Goal: Find specific page/section: Find specific page/section

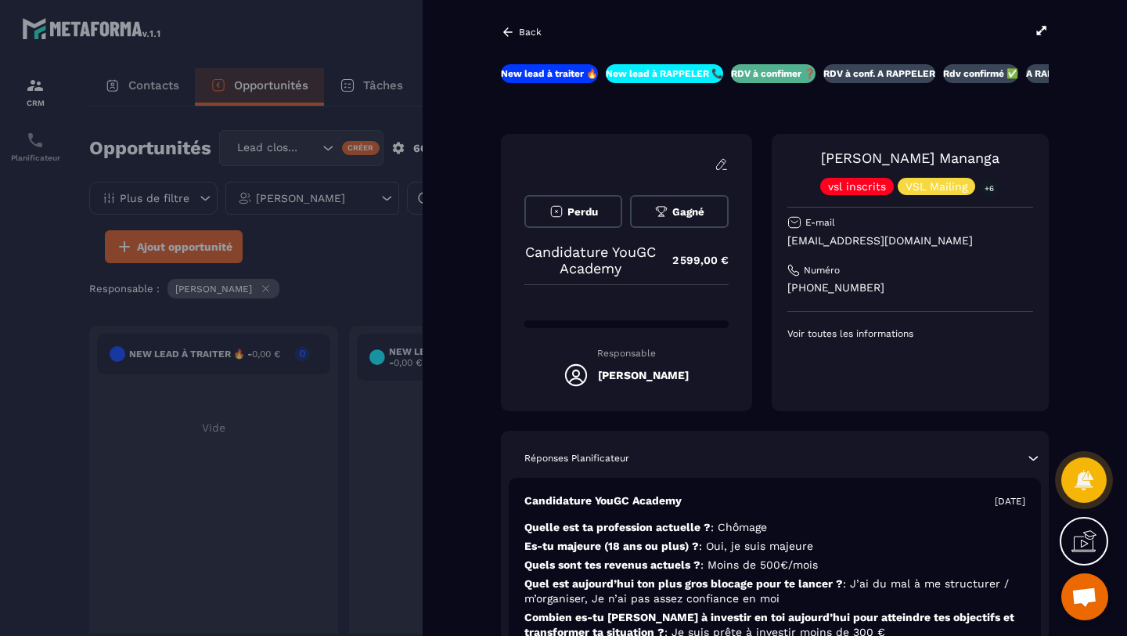
scroll to position [109, 0]
click at [283, 34] on div at bounding box center [563, 318] width 1127 height 636
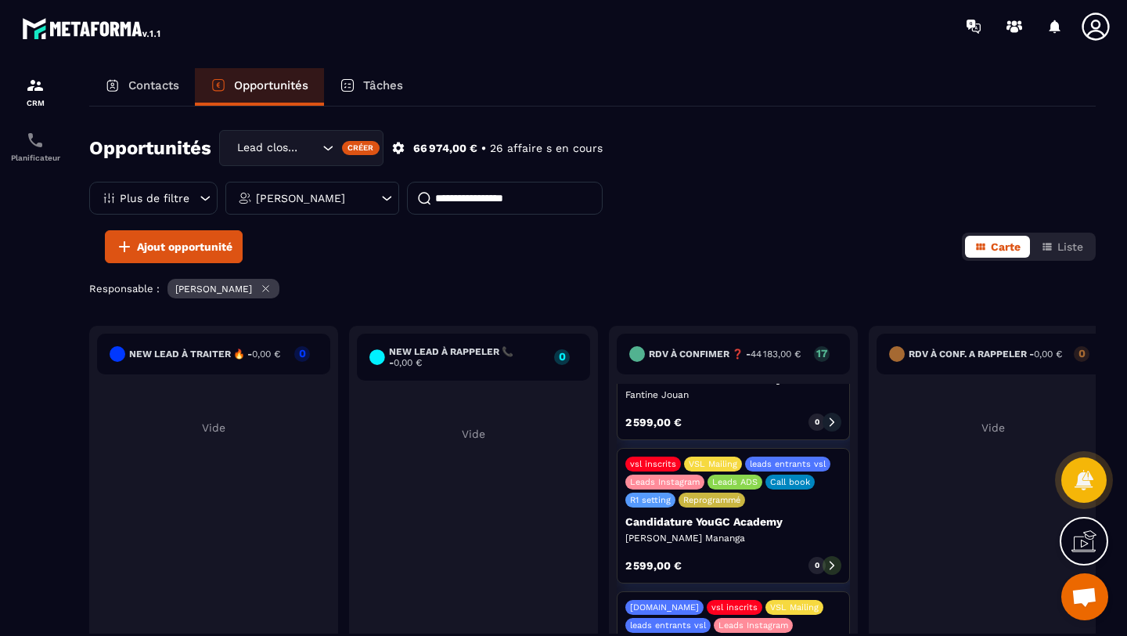
click at [132, 78] on div "Contacts" at bounding box center [142, 87] width 106 height 38
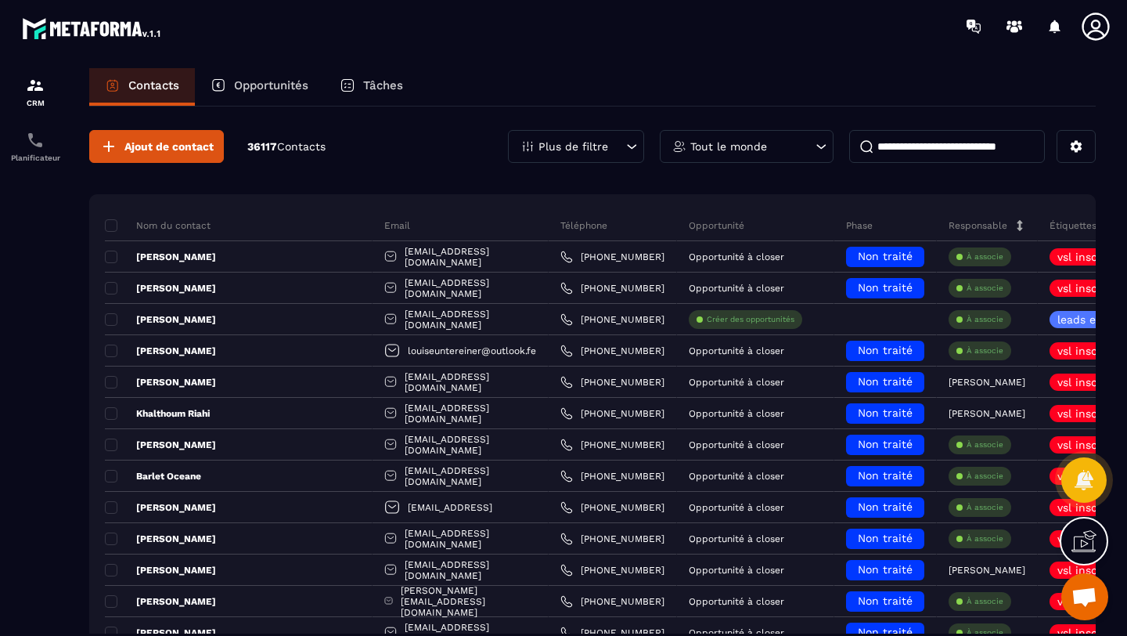
click at [263, 86] on p "Opportunités" at bounding box center [271, 85] width 74 height 14
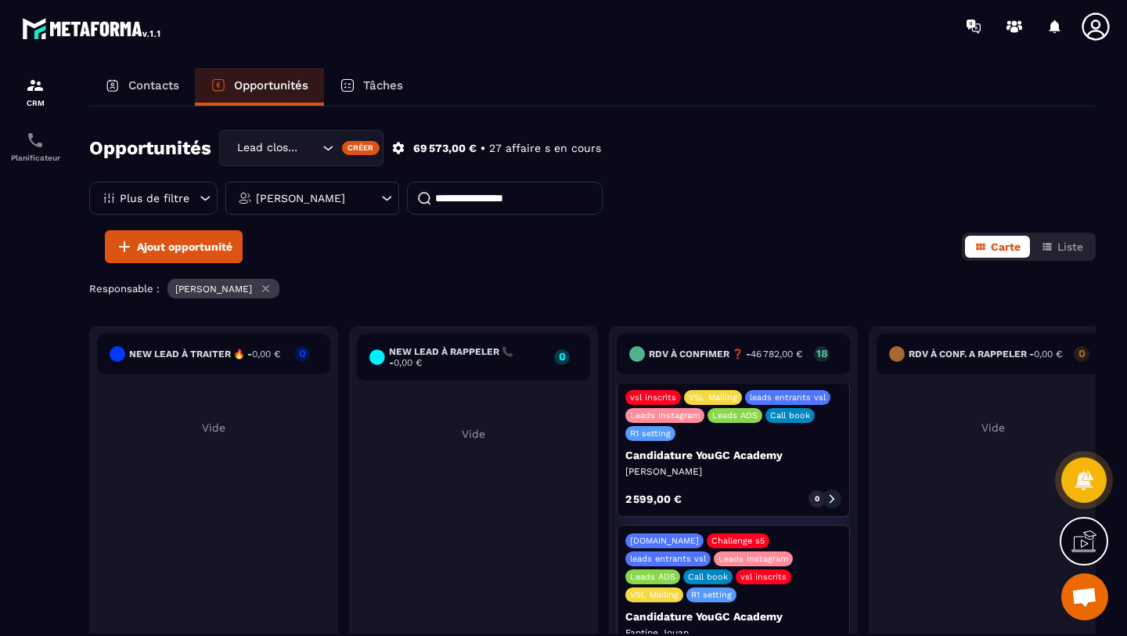
scroll to position [3, 0]
click at [327, 148] on icon "Search for option" at bounding box center [328, 148] width 9 height 5
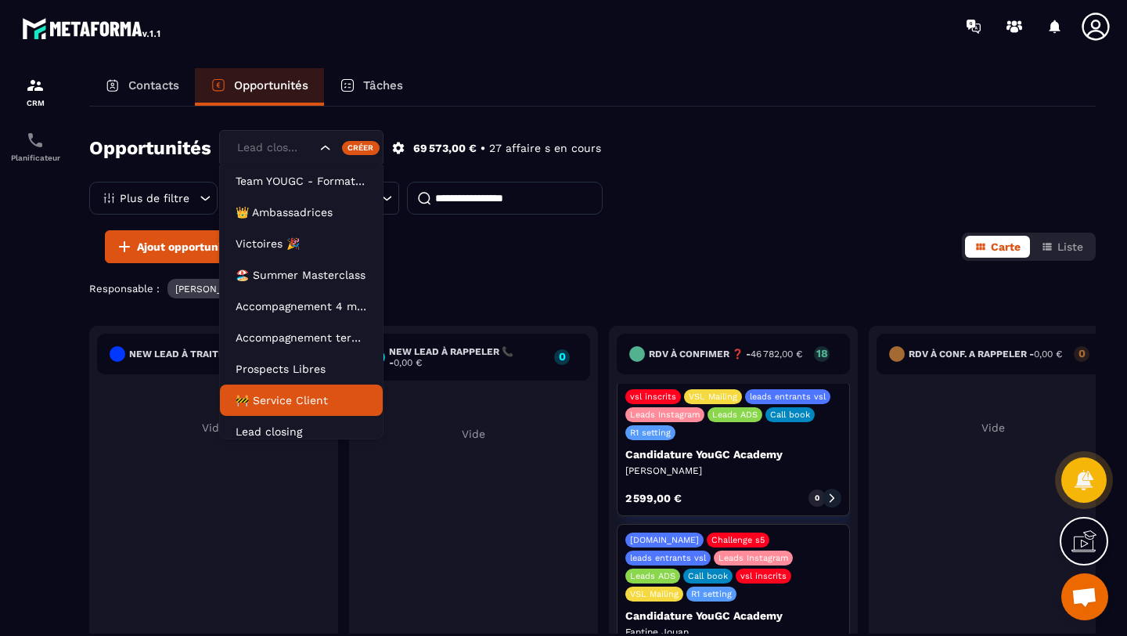
scroll to position [8, 0]
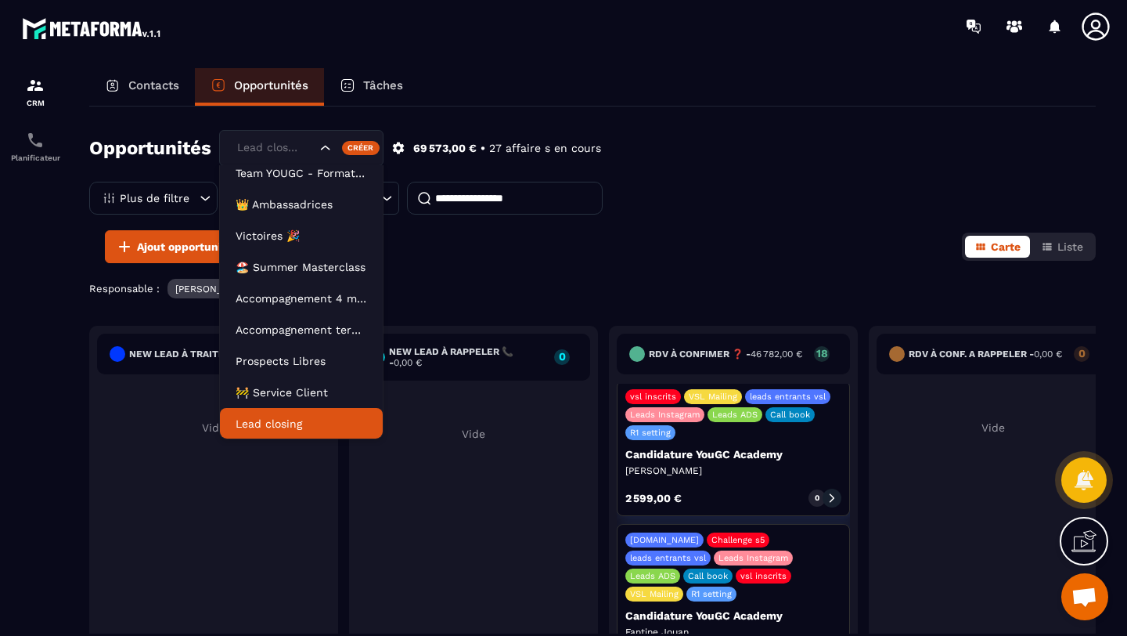
click at [283, 429] on p "Lead closing" at bounding box center [302, 424] width 132 height 16
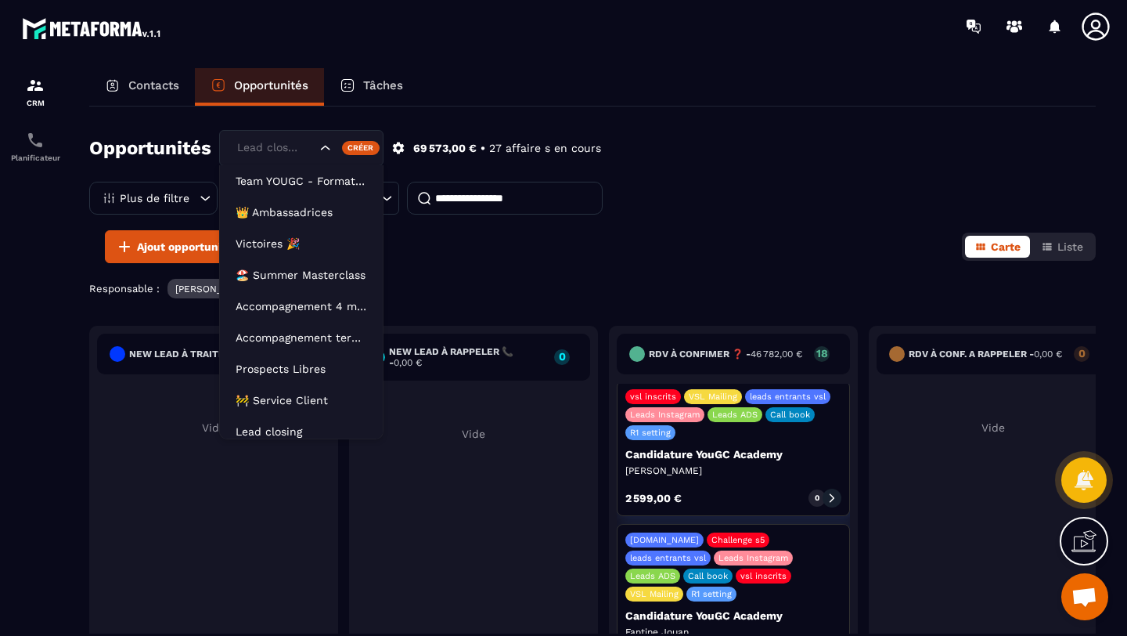
click at [330, 148] on icon "Search for option" at bounding box center [326, 148] width 16 height 16
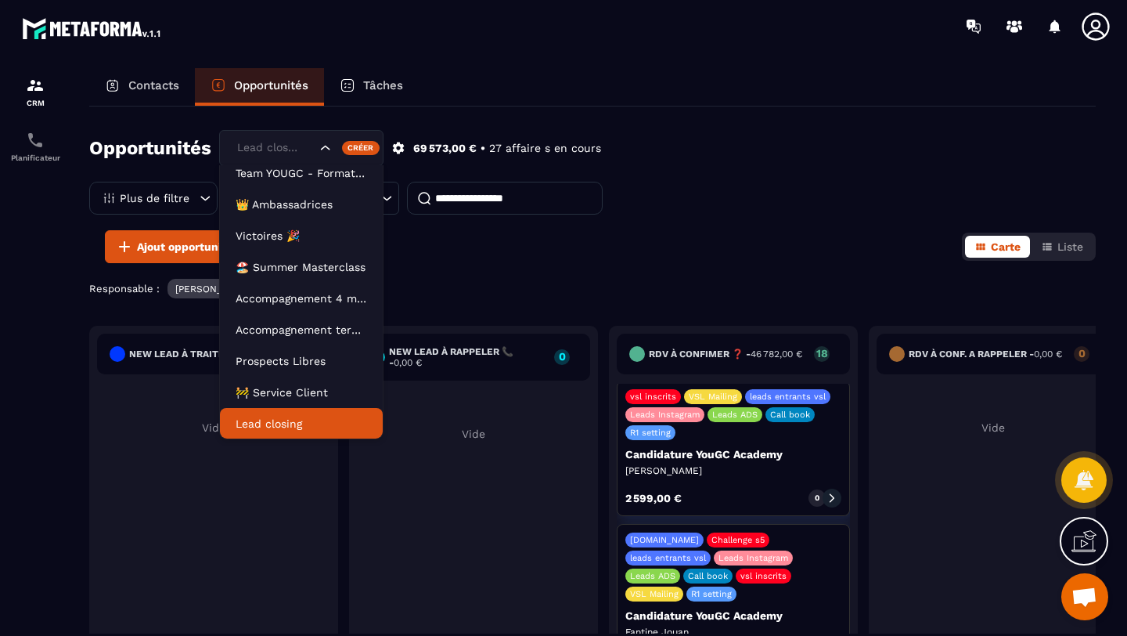
click at [270, 431] on li "Lead closing" at bounding box center [301, 423] width 163 height 31
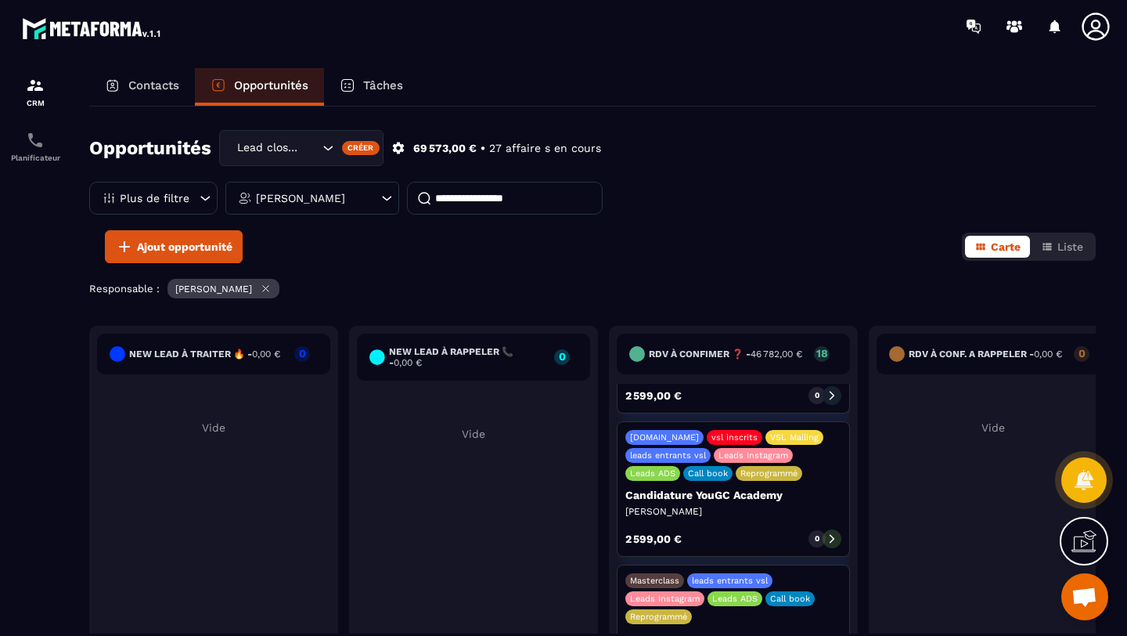
scroll to position [676, 0]
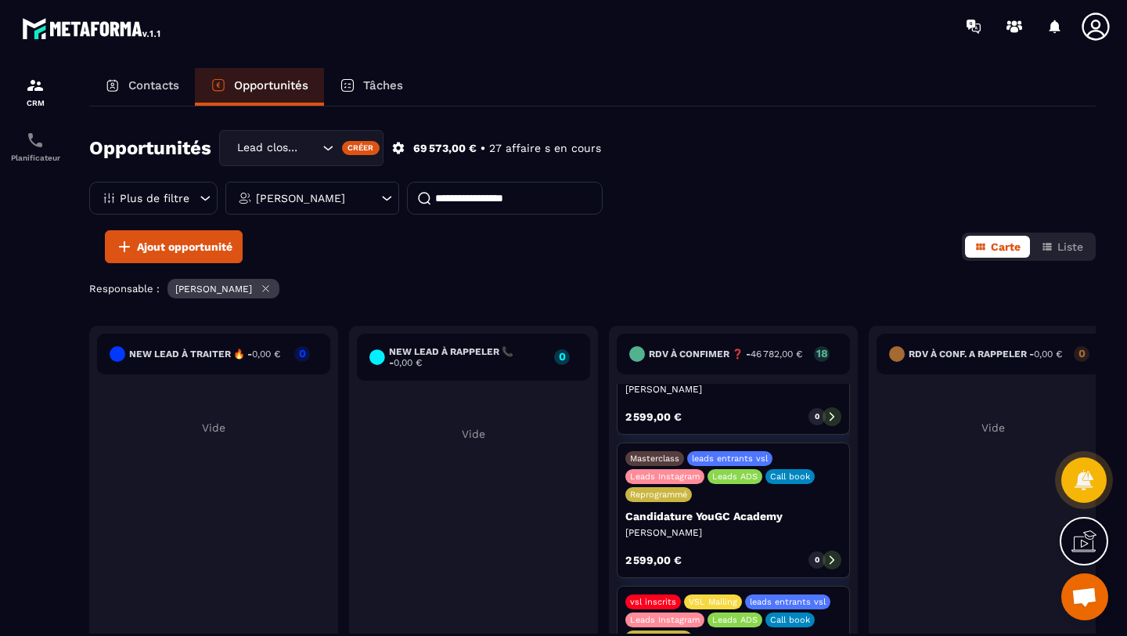
click at [828, 554] on icon at bounding box center [832, 559] width 11 height 11
